Goal: Navigation & Orientation: Understand site structure

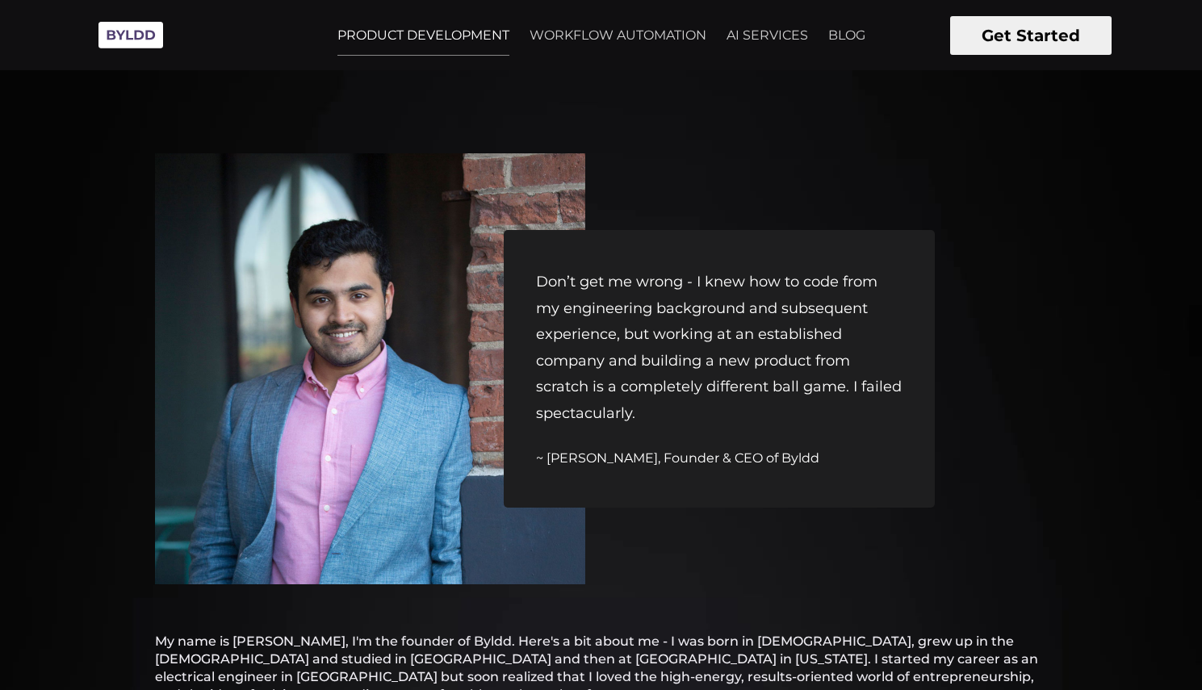
click at [447, 36] on link "PRODUCT DEVELOPMENT" at bounding box center [423, 35] width 191 height 40
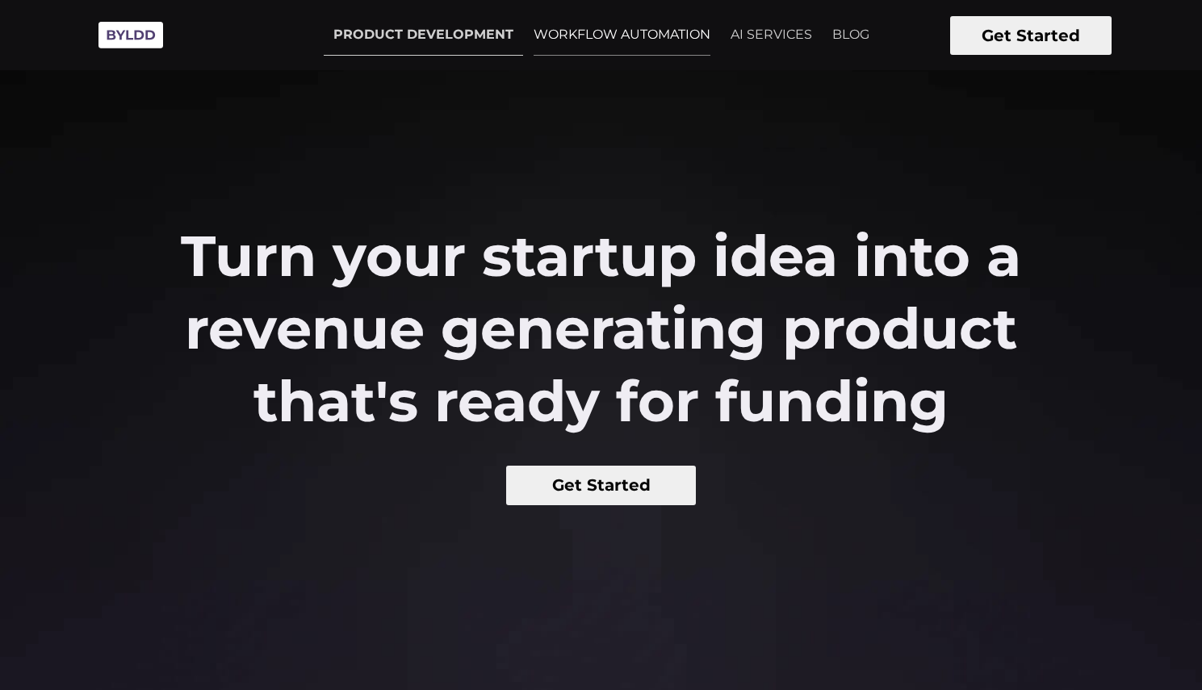
click at [584, 34] on link "WORKFLOW AUTOMATION" at bounding box center [622, 35] width 196 height 40
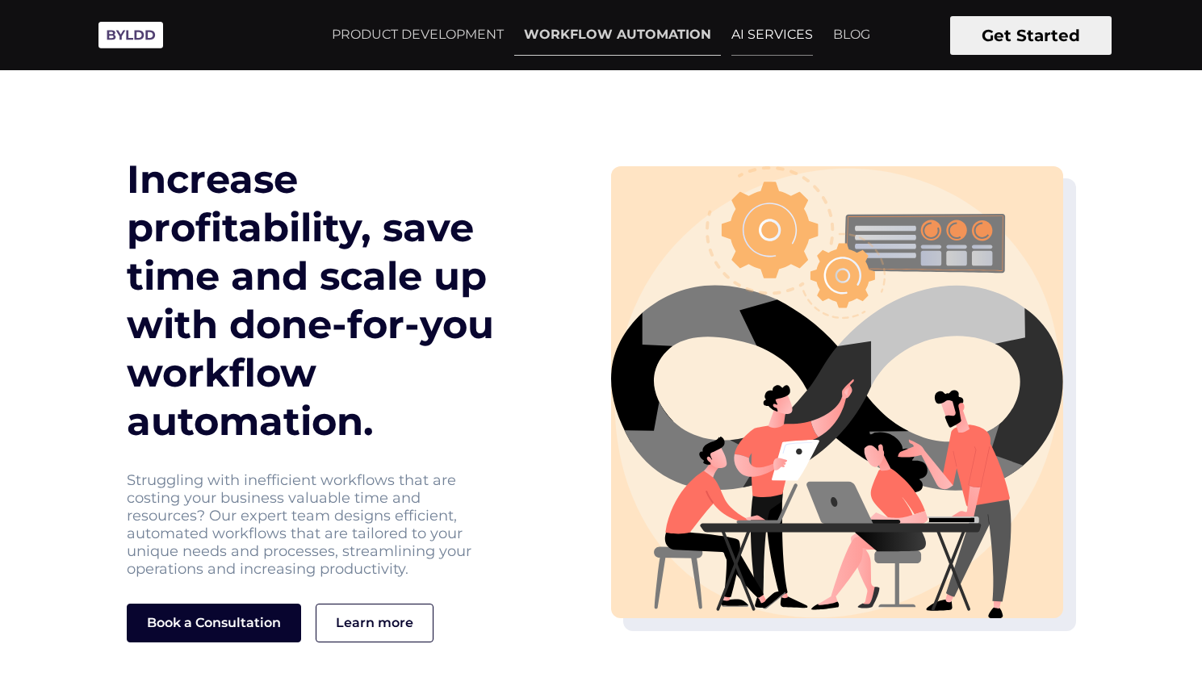
click at [786, 35] on link "AI SERVICES" at bounding box center [772, 35] width 101 height 40
